Goal: Check status: Check status

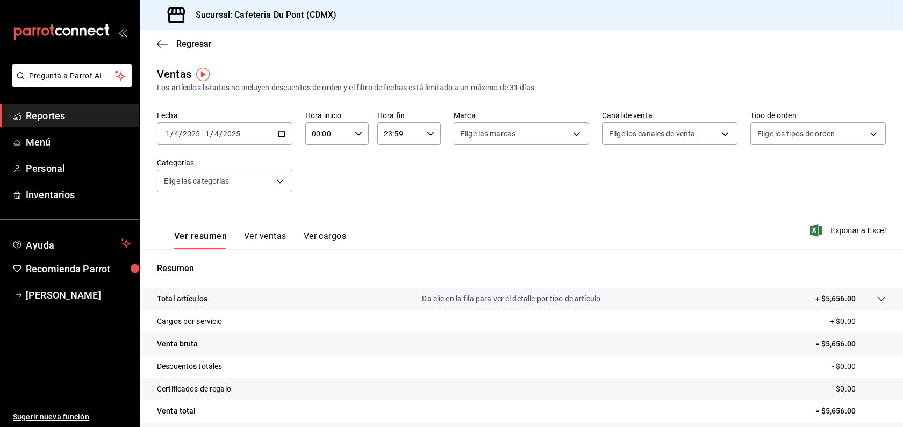
click at [196, 139] on div "[DATE] [DATE] - [DATE] [DATE]" at bounding box center [224, 133] width 135 height 23
click at [205, 173] on li "Hoy" at bounding box center [207, 166] width 100 height 24
click at [229, 120] on div "Fecha [DATE] [DATE] - [DATE] [DATE]" at bounding box center [224, 128] width 135 height 34
click at [229, 135] on span "/" at bounding box center [229, 133] width 3 height 9
click at [210, 167] on span "Hoy" at bounding box center [207, 166] width 83 height 11
